Goal: Find specific page/section: Find specific page/section

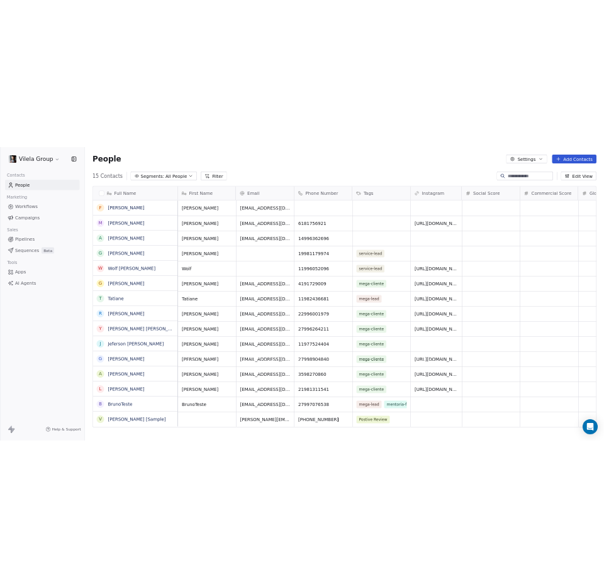
scroll to position [508, 1028]
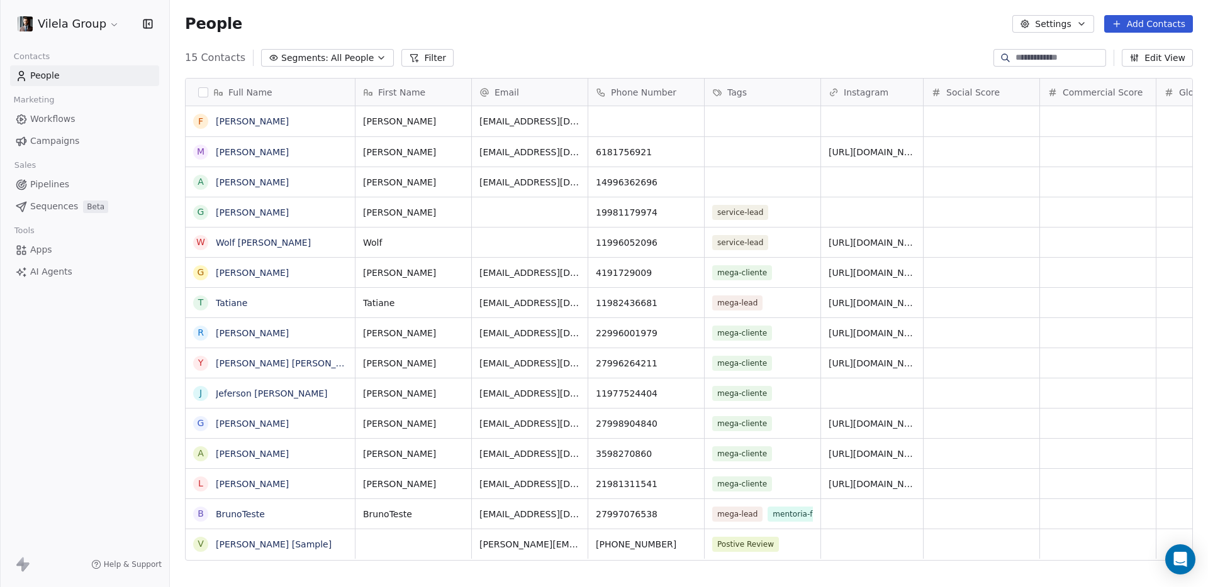
click at [58, 177] on link "Pipelines" at bounding box center [84, 184] width 149 height 21
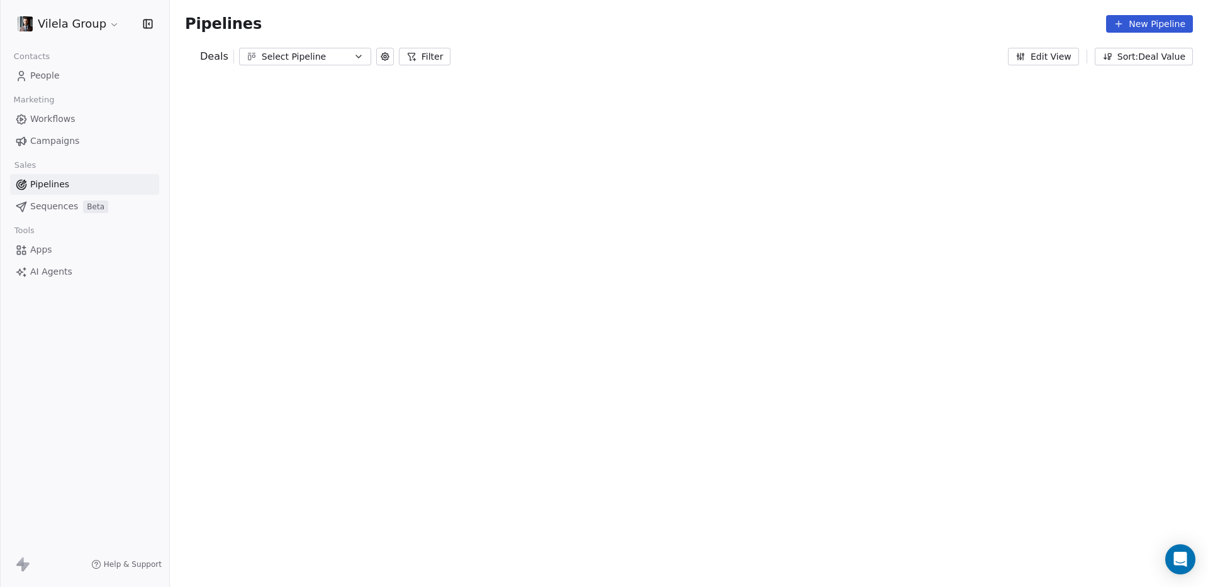
click at [318, 59] on div "Select Pipeline" at bounding box center [305, 56] width 87 height 13
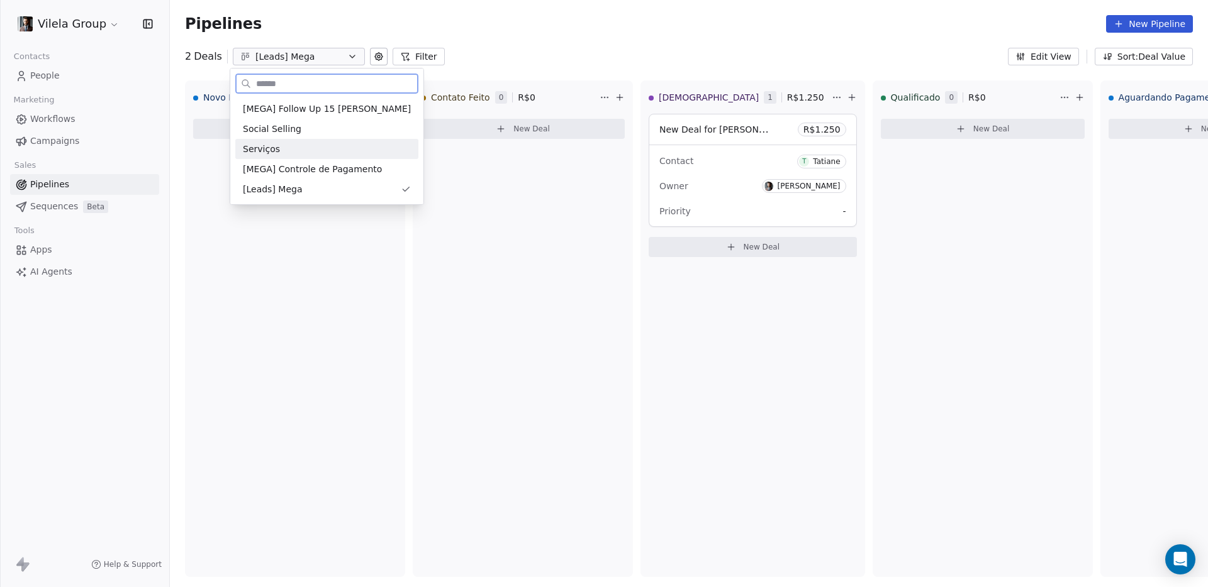
click at [289, 150] on div "Serviços" at bounding box center [327, 149] width 168 height 13
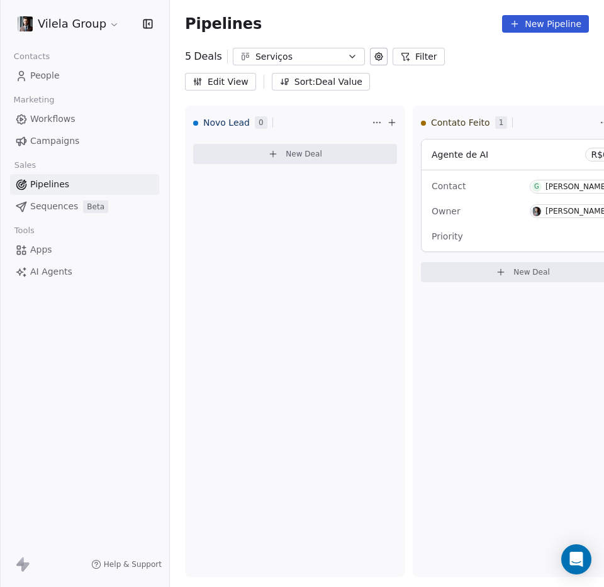
click at [145, 26] on icon "button" at bounding box center [148, 24] width 13 height 13
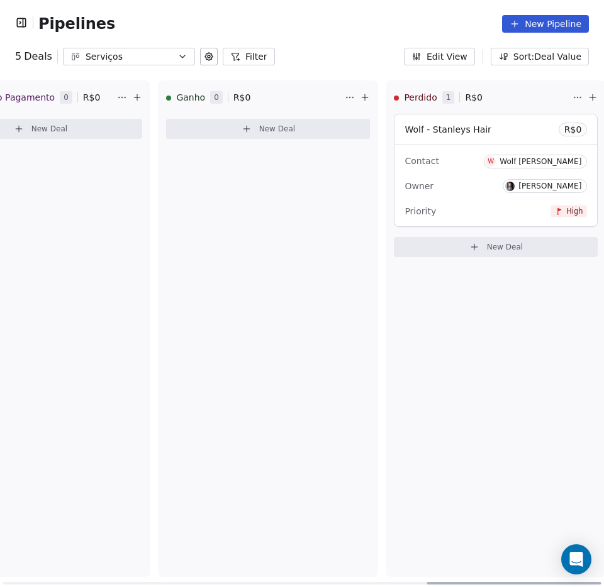
scroll to position [0, 1468]
